Goal: Task Accomplishment & Management: Manage account settings

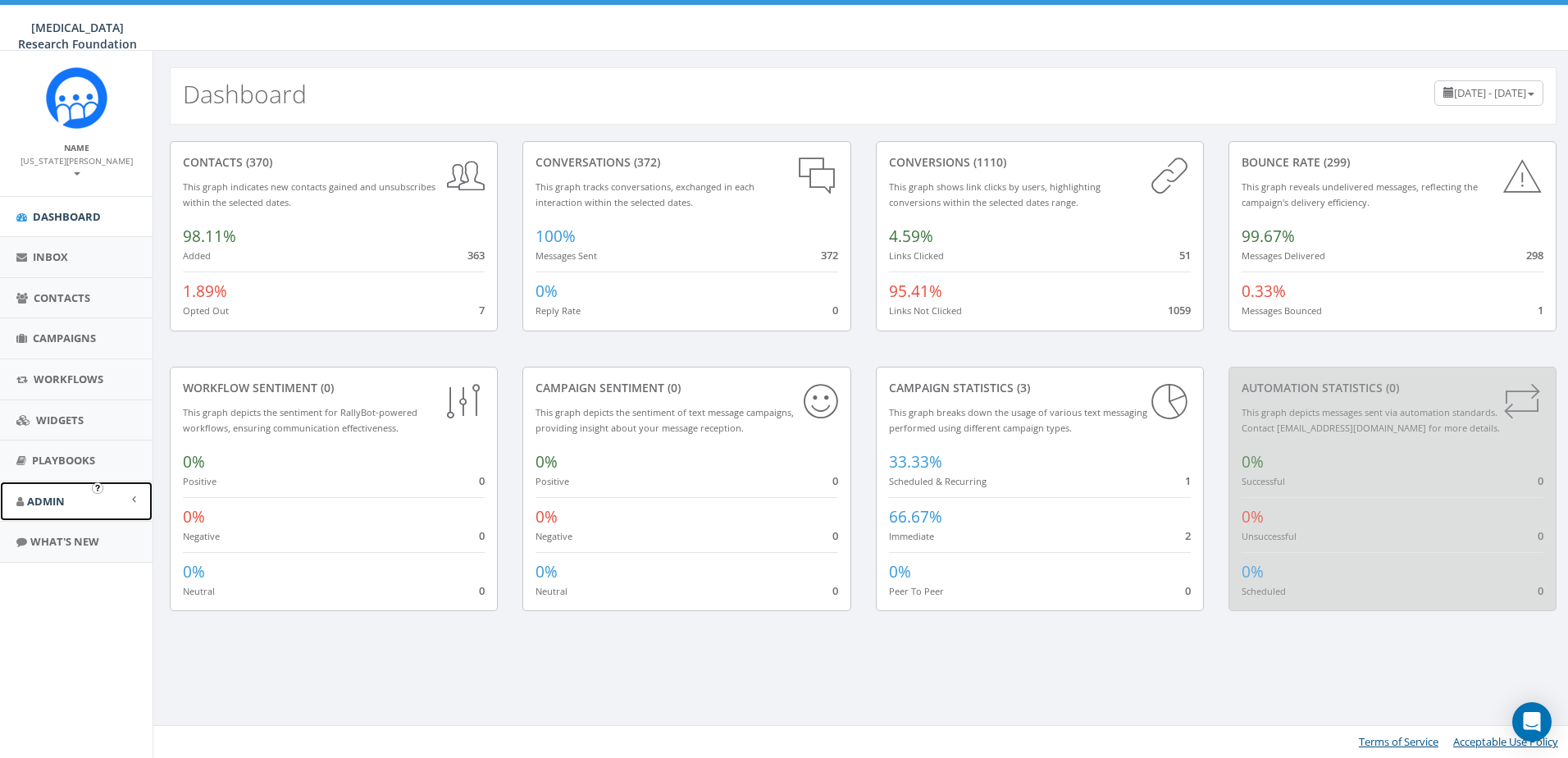
click at [52, 494] on span "Admin" at bounding box center [45, 501] width 37 height 14
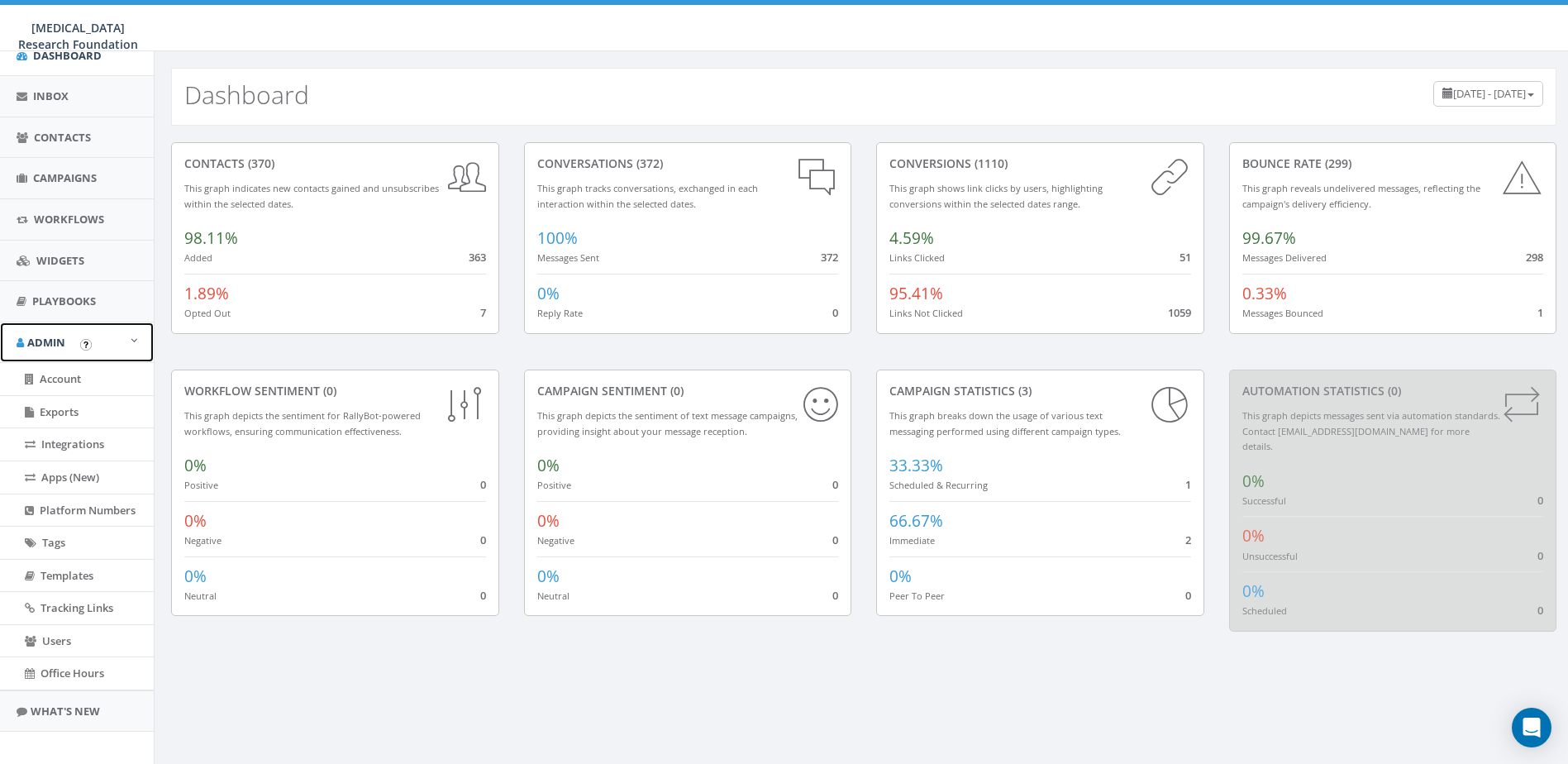
scroll to position [165, 0]
click at [65, 370] on span "Account" at bounding box center [60, 377] width 42 height 15
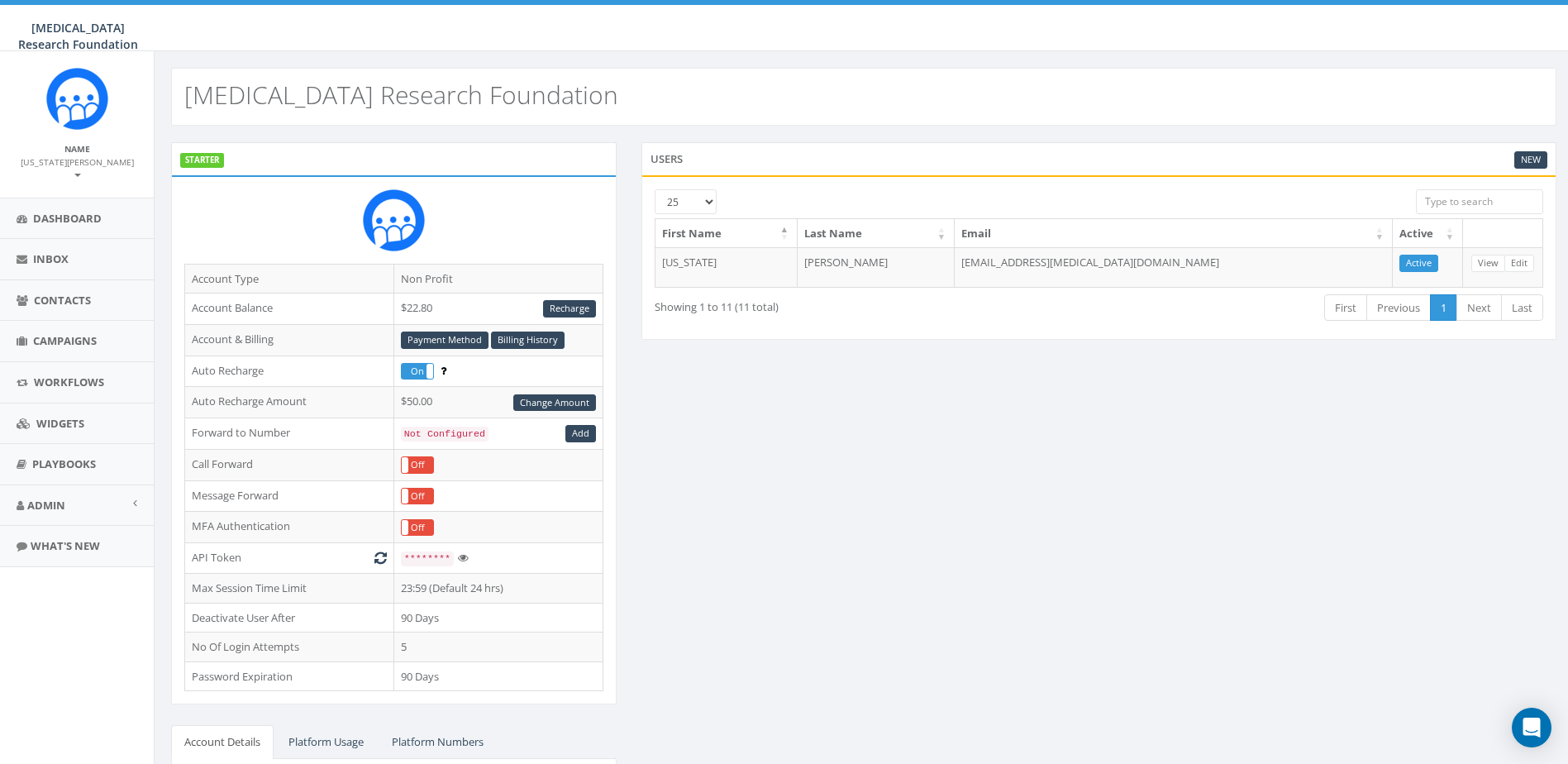
click at [89, 163] on small "[US_STATE][PERSON_NAME]" at bounding box center [76, 168] width 113 height 25
click at [45, 190] on link "Profile" at bounding box center [82, 199] width 131 height 20
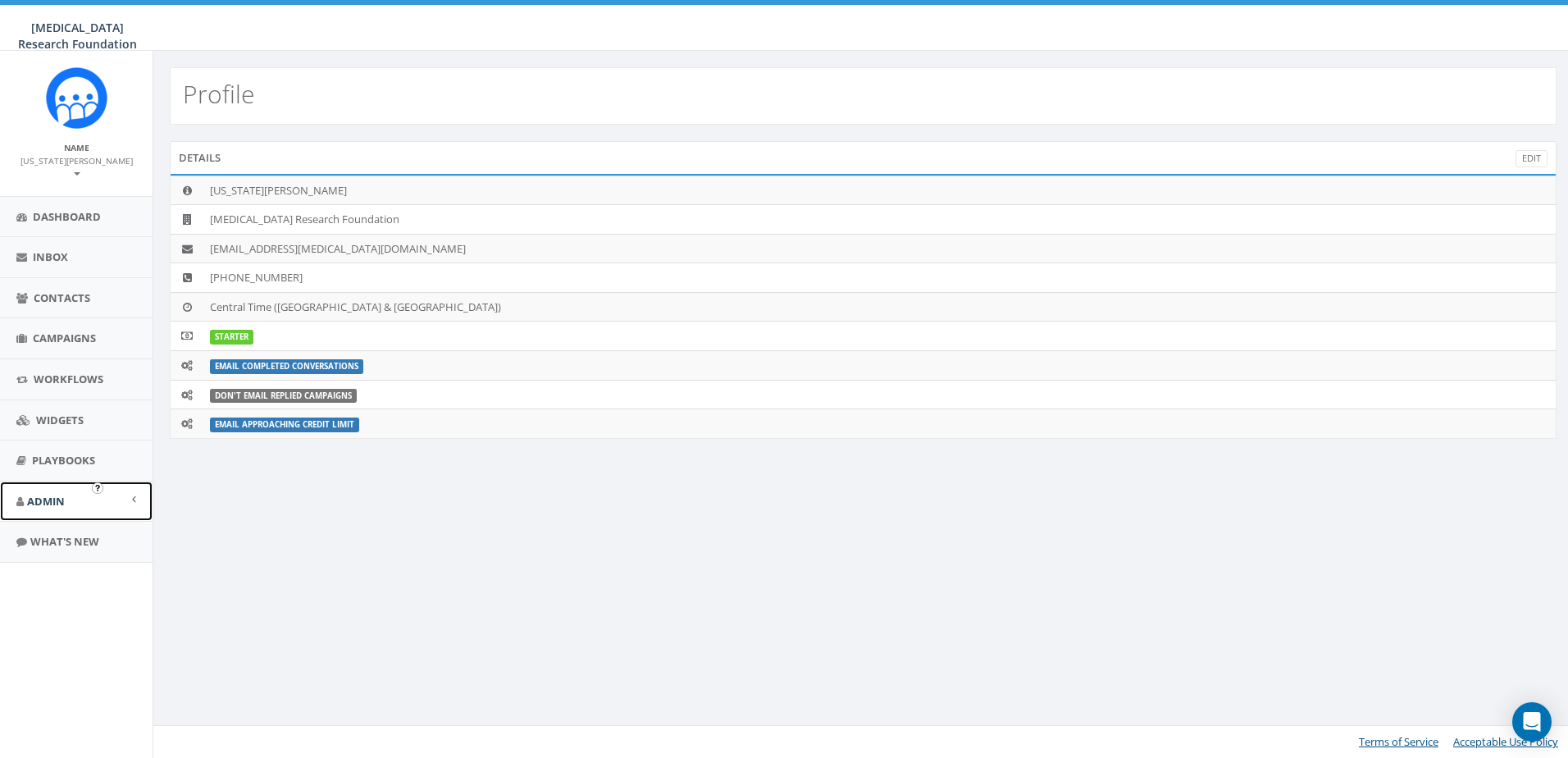
click at [50, 494] on span "Admin" at bounding box center [45, 501] width 37 height 14
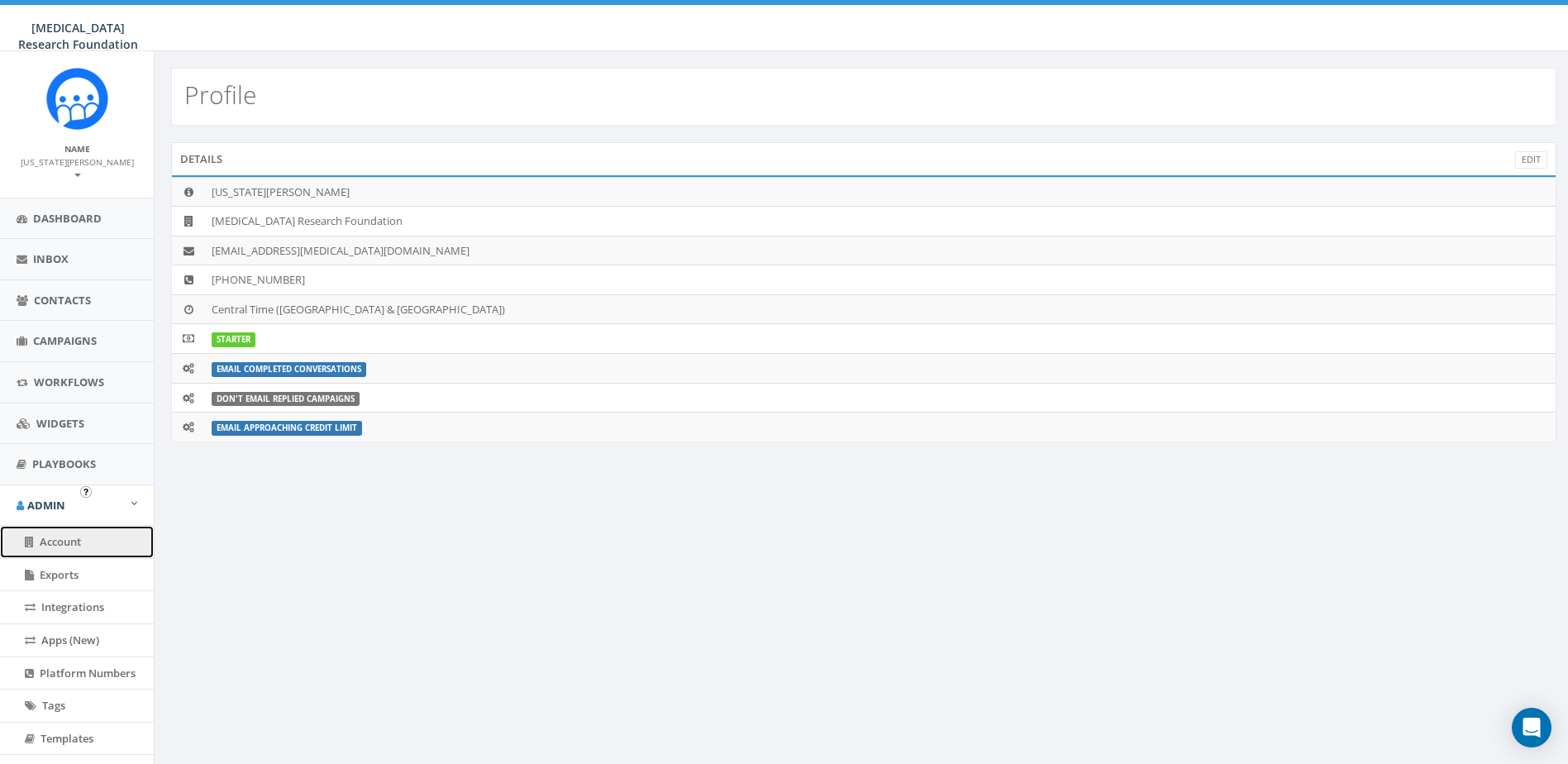
click at [60, 535] on span "Account" at bounding box center [60, 541] width 42 height 15
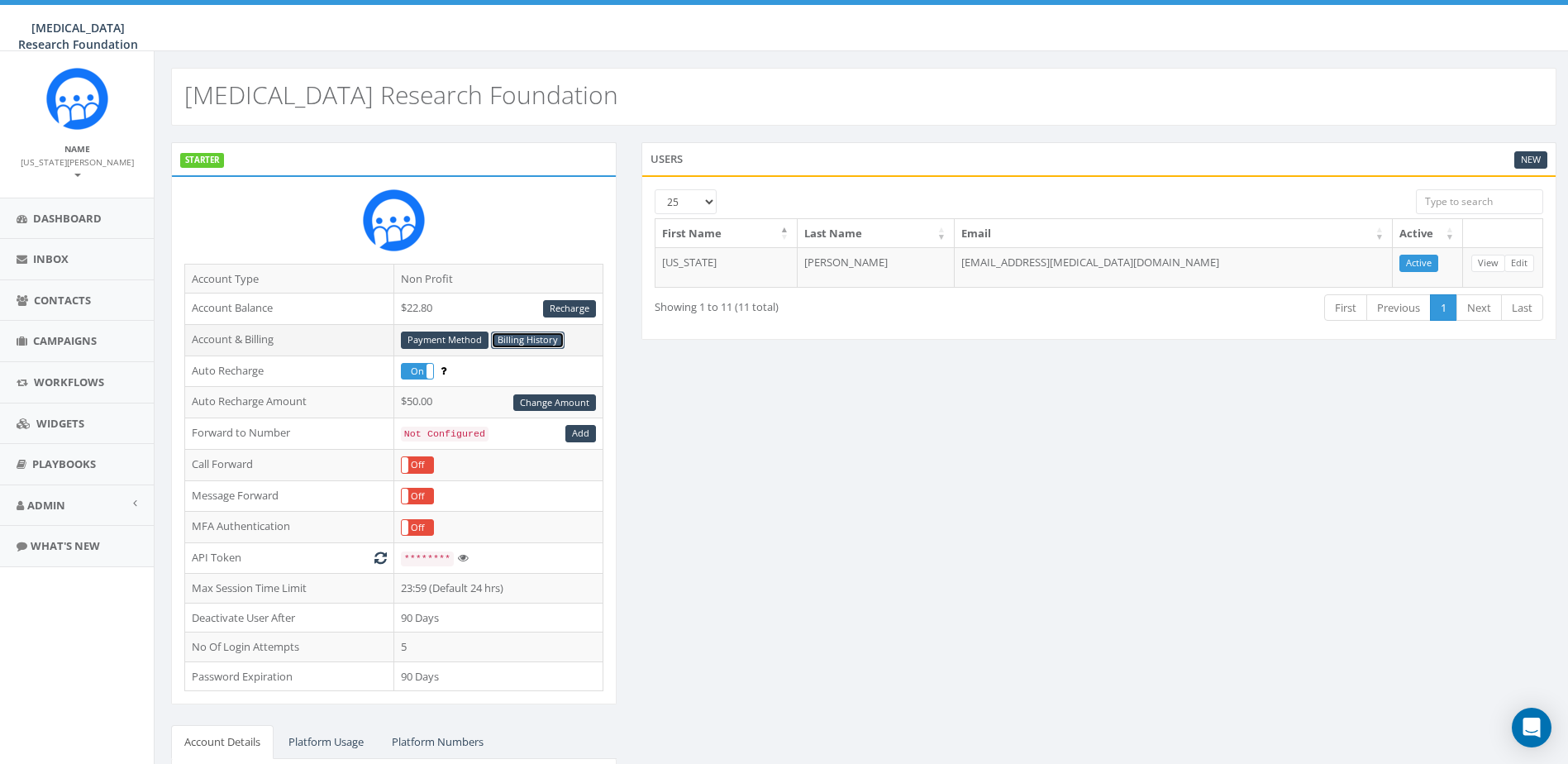
click at [528, 336] on link "Billing History" at bounding box center [528, 341] width 74 height 17
